Goal: Check status: Check status

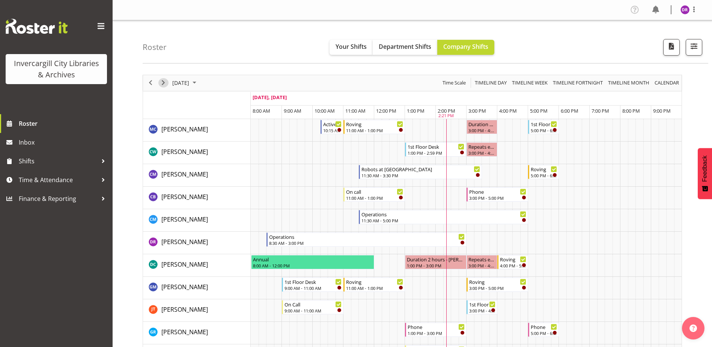
click at [164, 81] on span "Next" at bounding box center [163, 82] width 9 height 9
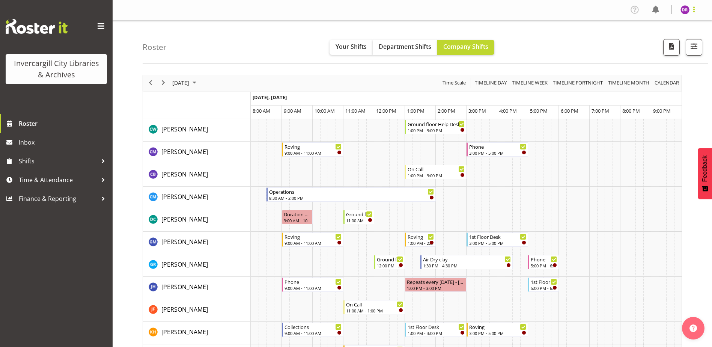
click at [693, 9] on span at bounding box center [693, 9] width 9 height 9
click at [694, 9] on span at bounding box center [693, 9] width 9 height 9
click at [101, 26] on span at bounding box center [101, 26] width 12 height 12
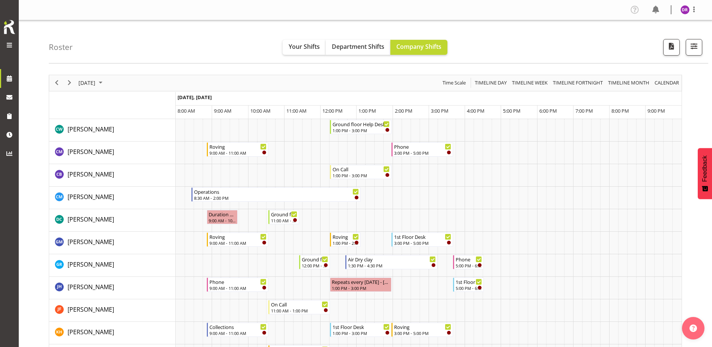
click at [9, 43] on span at bounding box center [9, 45] width 9 height 9
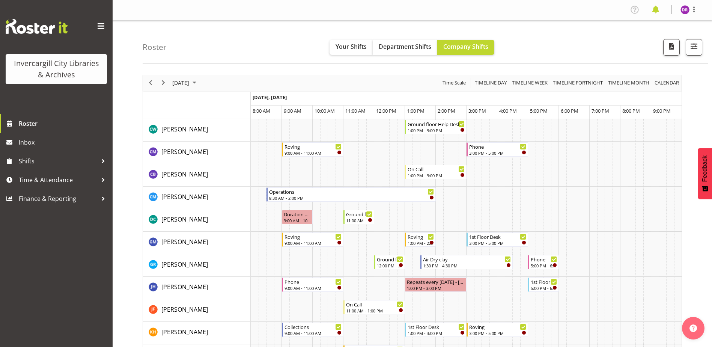
click at [655, 8] on span at bounding box center [655, 10] width 12 height 12
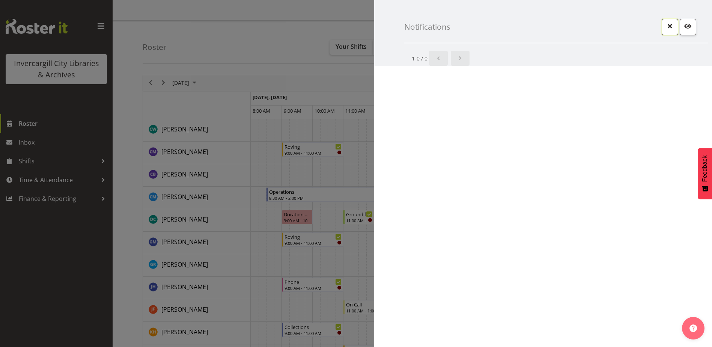
click at [668, 26] on span "button" at bounding box center [670, 26] width 10 height 10
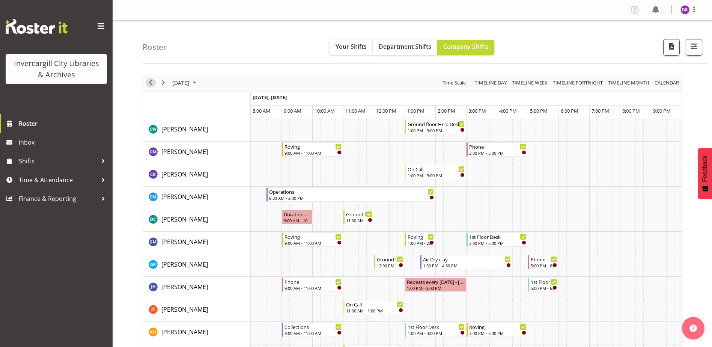
click at [149, 84] on span "Previous" at bounding box center [150, 82] width 9 height 9
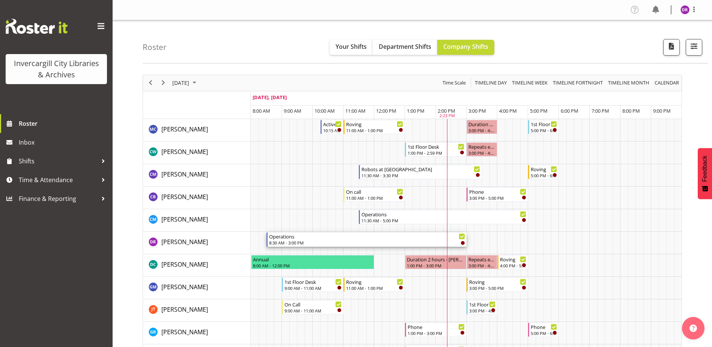
click at [348, 237] on div "Operations" at bounding box center [367, 236] width 196 height 8
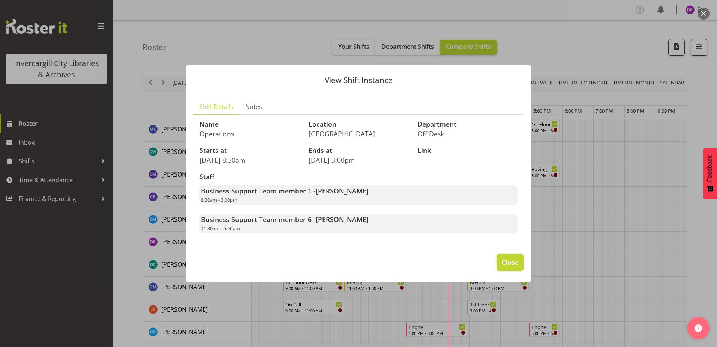
click at [510, 261] on span "Close" at bounding box center [510, 262] width 17 height 10
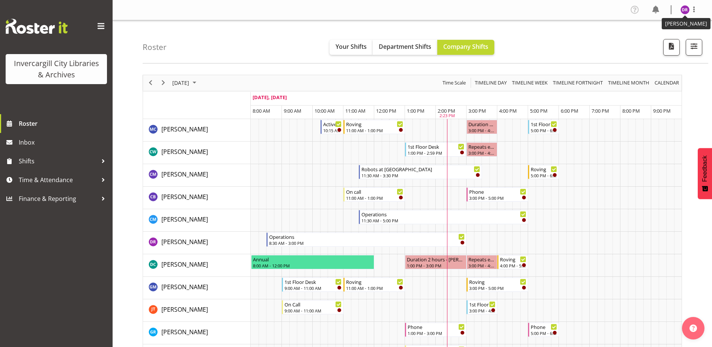
click at [684, 10] on img at bounding box center [684, 9] width 9 height 9
click at [693, 9] on span at bounding box center [693, 9] width 9 height 9
click at [694, 9] on span at bounding box center [693, 9] width 9 height 9
click at [604, 11] on nav "Profile Log Out" at bounding box center [412, 10] width 584 height 12
click at [102, 177] on div at bounding box center [103, 179] width 11 height 11
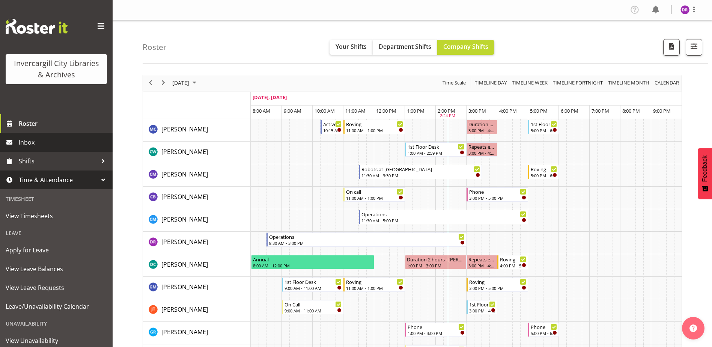
click at [30, 140] on span "Inbox" at bounding box center [64, 142] width 90 height 11
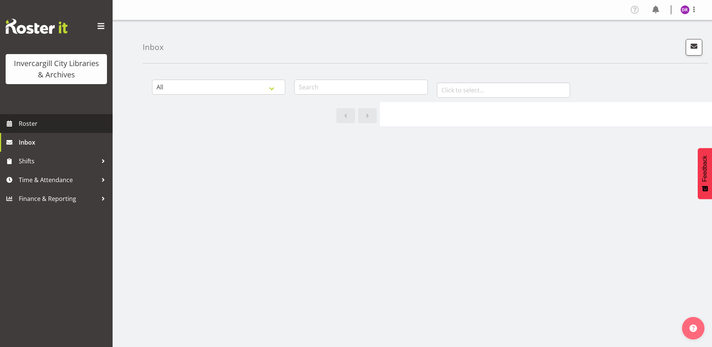
click at [30, 122] on span "Roster" at bounding box center [64, 123] width 90 height 11
